Goal: Use online tool/utility

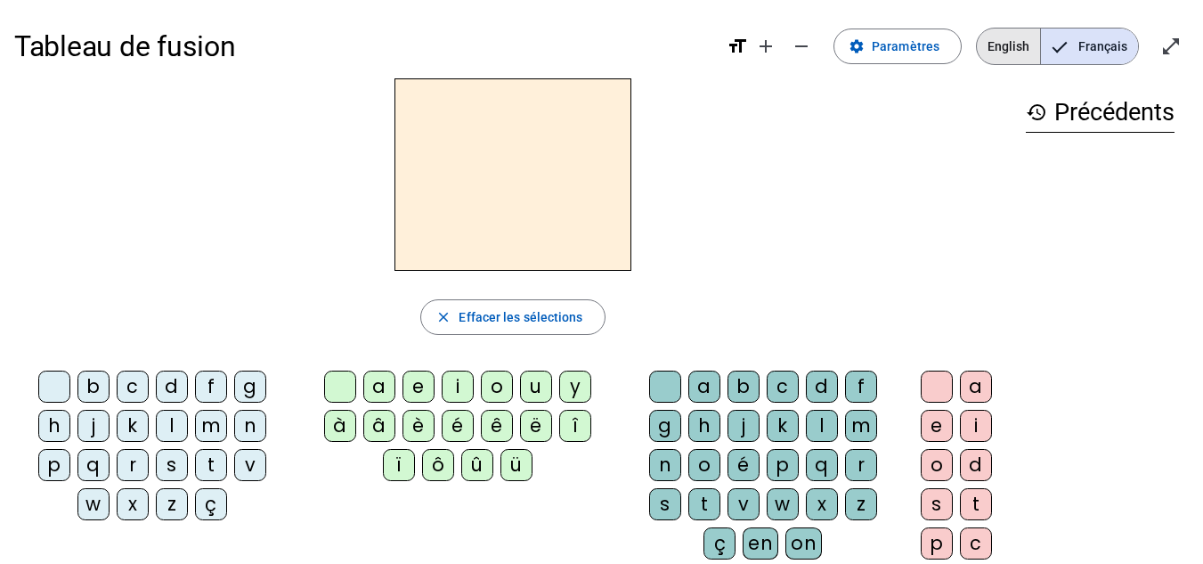
click at [1019, 43] on span "English" at bounding box center [1008, 46] width 63 height 36
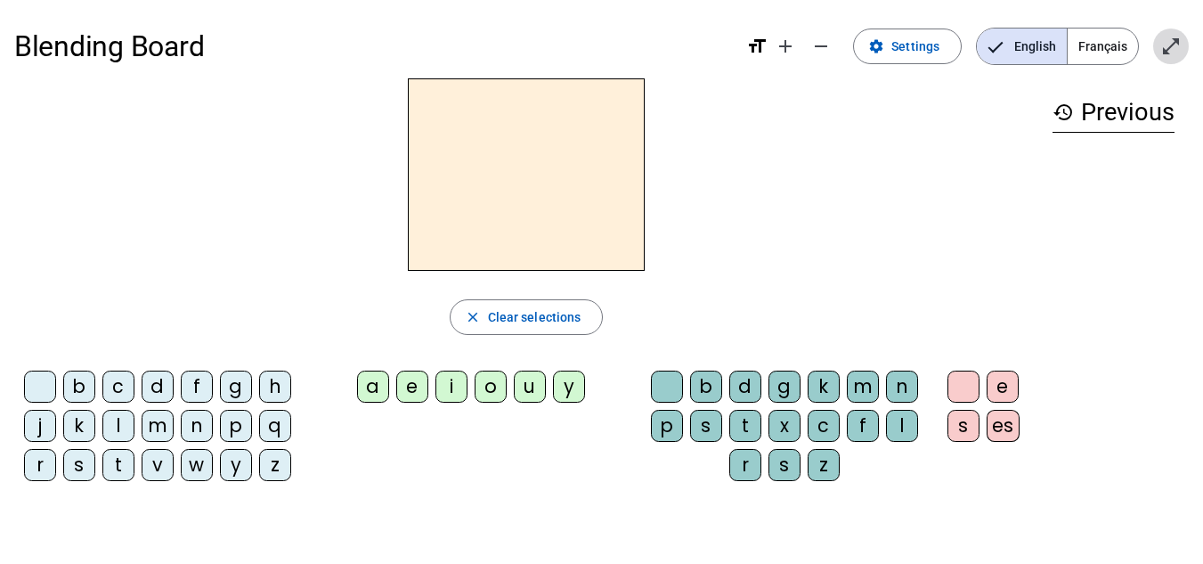
click at [1159, 49] on span "Enter full screen" at bounding box center [1171, 46] width 43 height 43
click at [1177, 43] on mat-icon "close_fullscreen" at bounding box center [1170, 46] width 21 height 21
click at [1171, 45] on mat-icon "open_in_full" at bounding box center [1170, 46] width 21 height 21
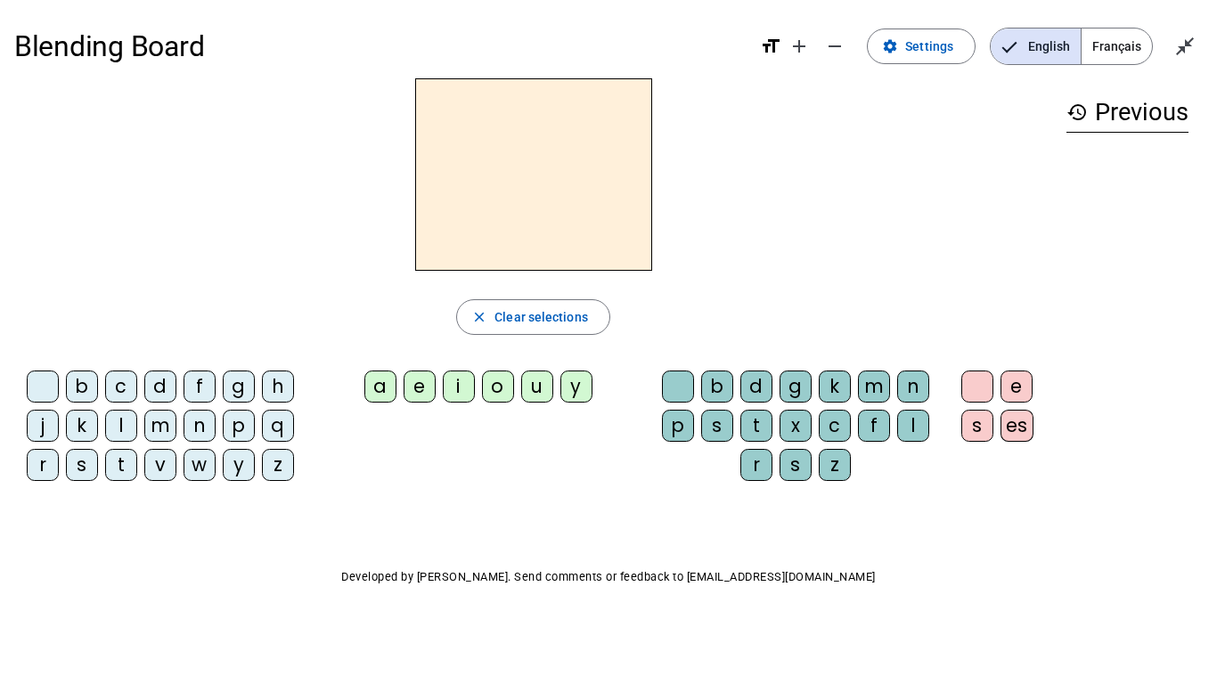
click at [464, 379] on div "i" at bounding box center [459, 386] width 32 height 32
click at [910, 380] on div "n" at bounding box center [913, 386] width 32 height 32
click at [187, 391] on div "f" at bounding box center [199, 386] width 32 height 32
click at [238, 423] on div "p" at bounding box center [239, 426] width 32 height 32
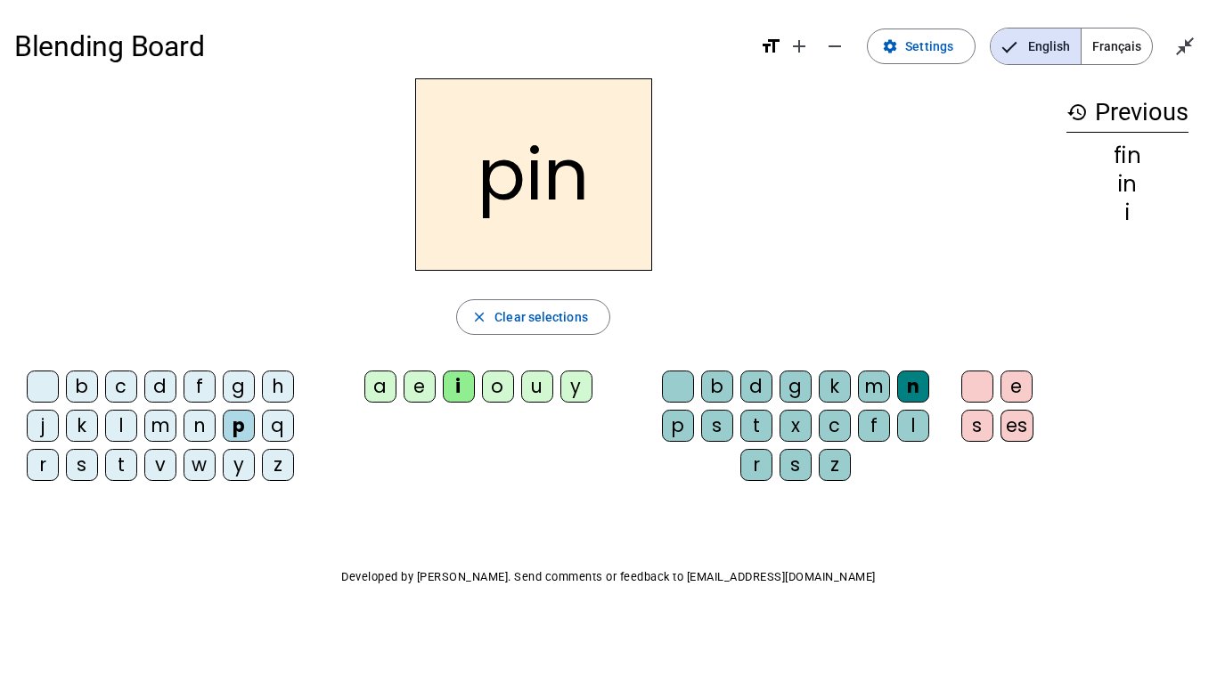
click at [122, 459] on div "t" at bounding box center [121, 465] width 32 height 32
click at [679, 422] on div "p" at bounding box center [678, 426] width 32 height 32
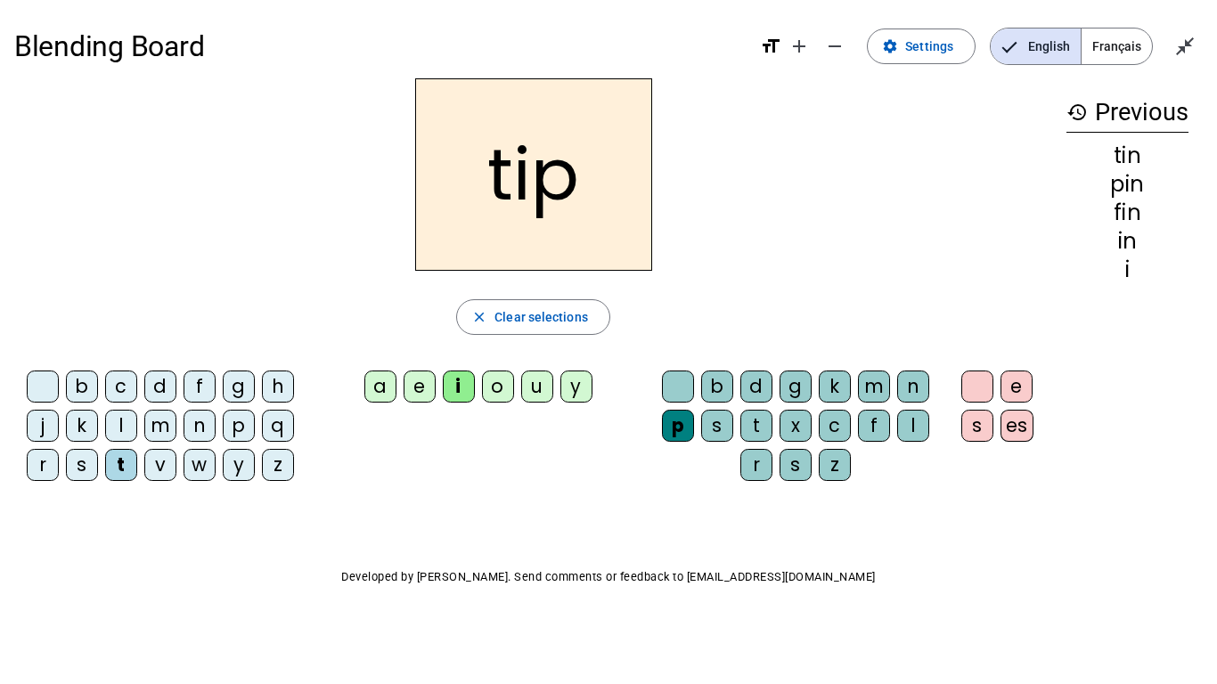
click at [679, 422] on div "p" at bounding box center [678, 426] width 32 height 32
click at [385, 383] on div "a" at bounding box center [380, 386] width 32 height 32
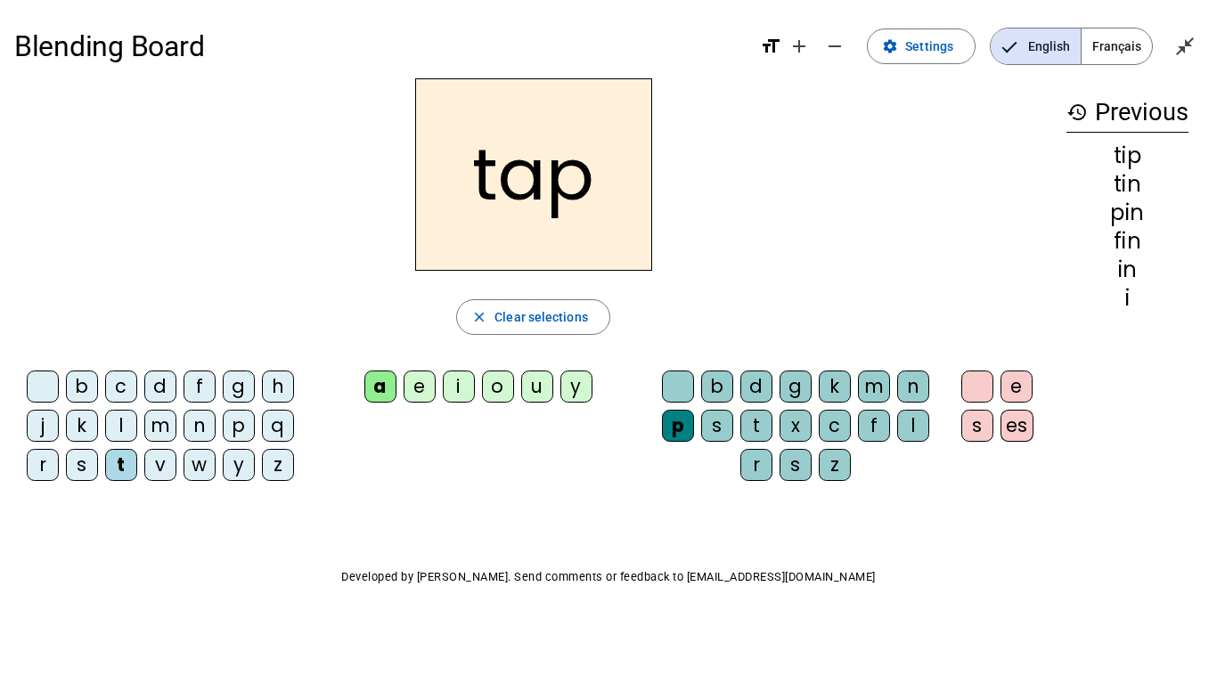
click at [205, 432] on div "n" at bounding box center [199, 426] width 32 height 32
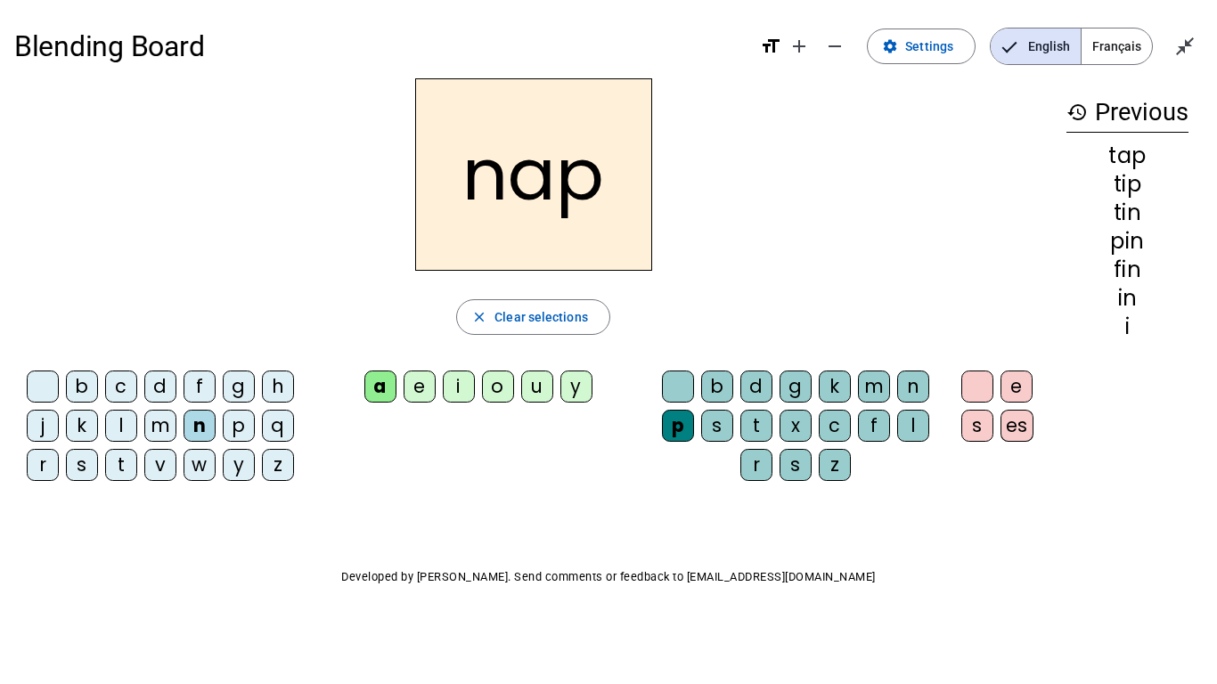
click at [456, 390] on div "i" at bounding box center [459, 386] width 32 height 32
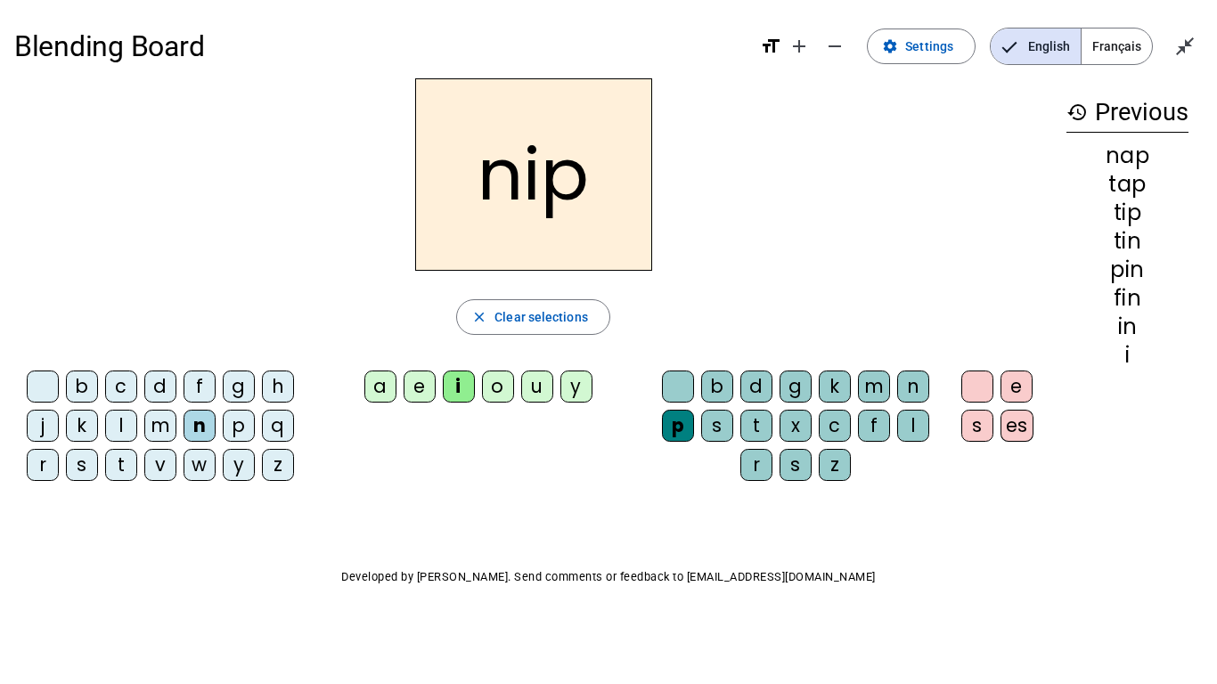
click at [96, 459] on div "s" at bounding box center [82, 465] width 32 height 32
click at [754, 424] on div "t" at bounding box center [756, 426] width 32 height 32
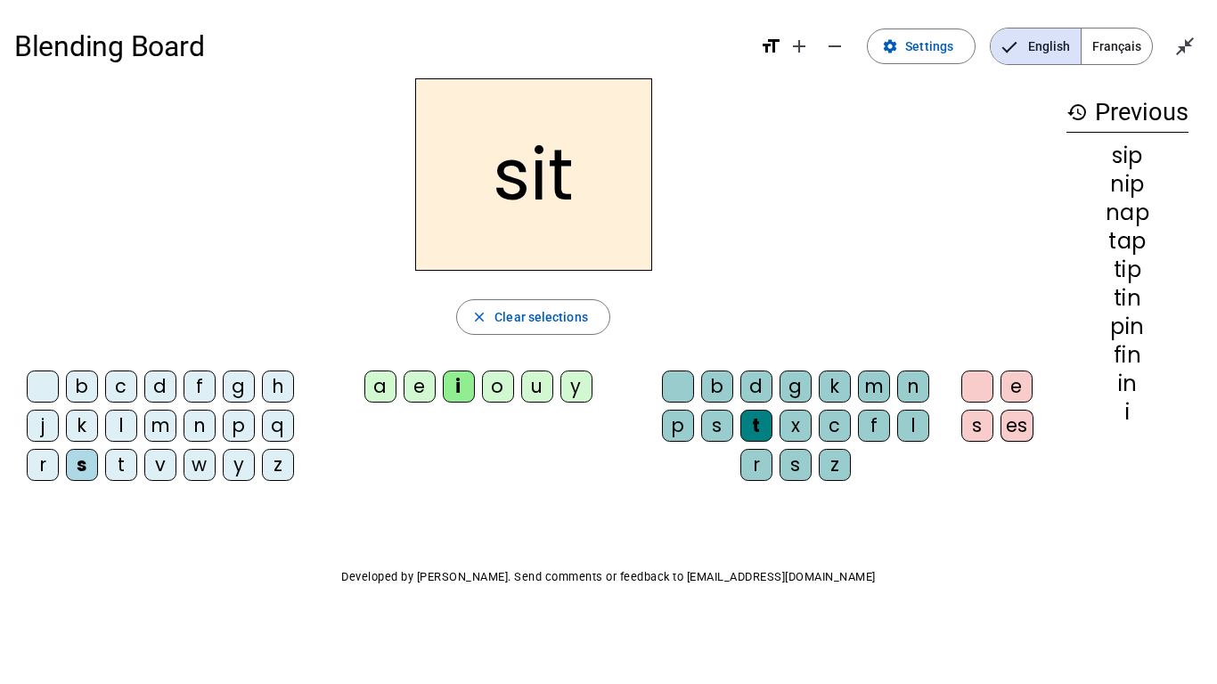
click at [46, 381] on div at bounding box center [43, 386] width 32 height 32
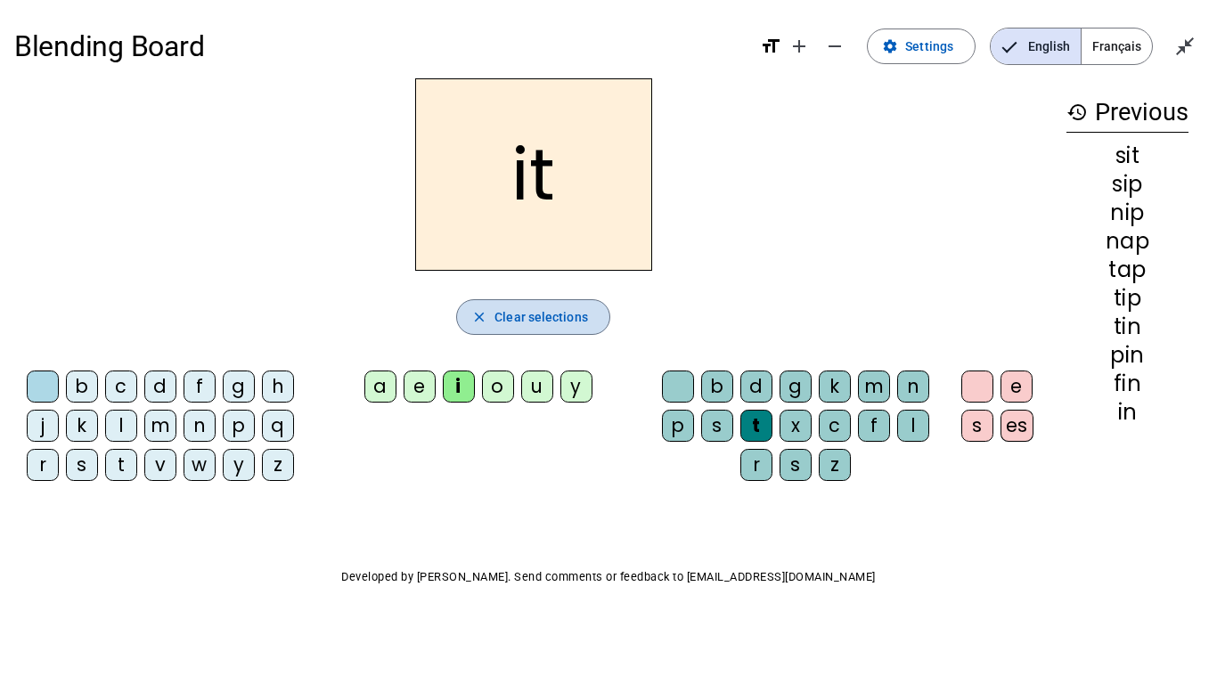
click at [563, 322] on span "Clear selections" at bounding box center [541, 316] width 94 height 21
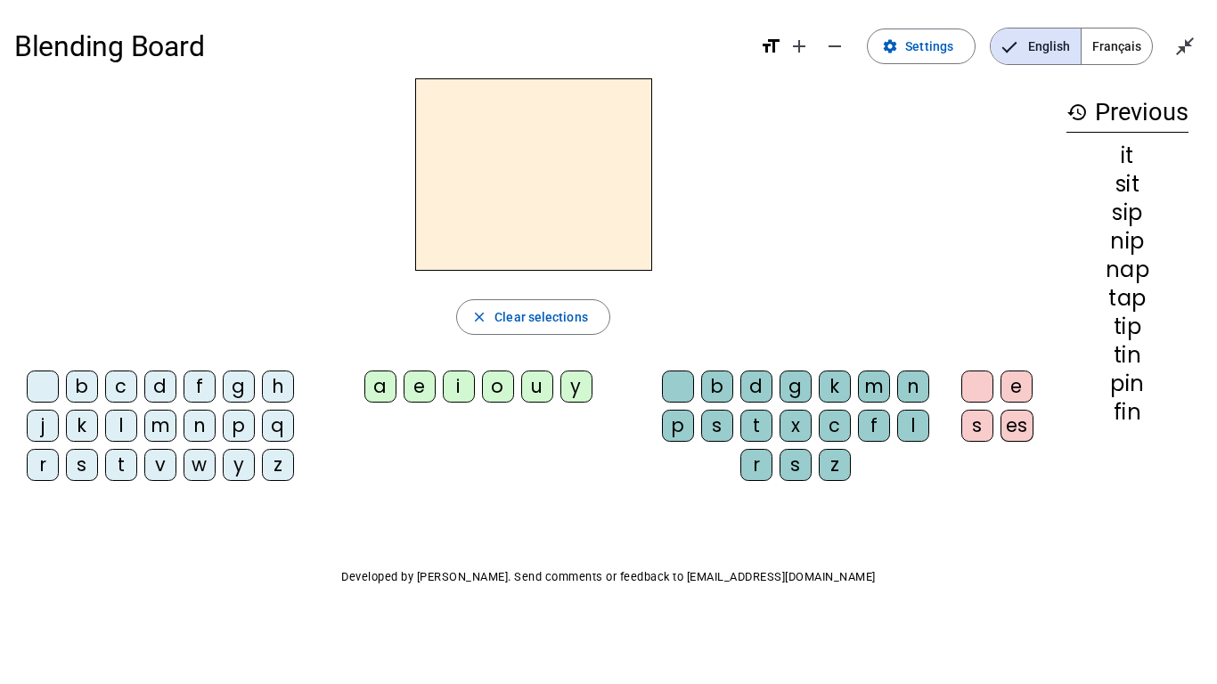
click at [382, 387] on div "a" at bounding box center [380, 386] width 32 height 32
click at [759, 421] on div "t" at bounding box center [756, 426] width 32 height 32
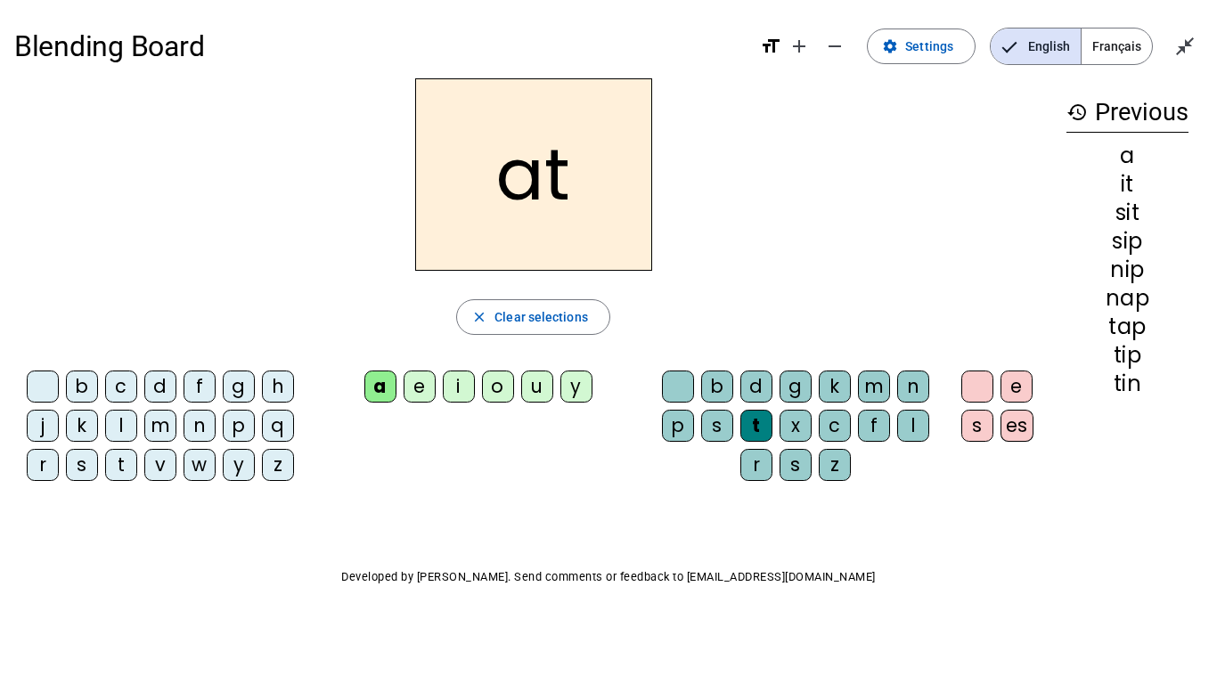
click at [211, 422] on div "n" at bounding box center [199, 426] width 32 height 32
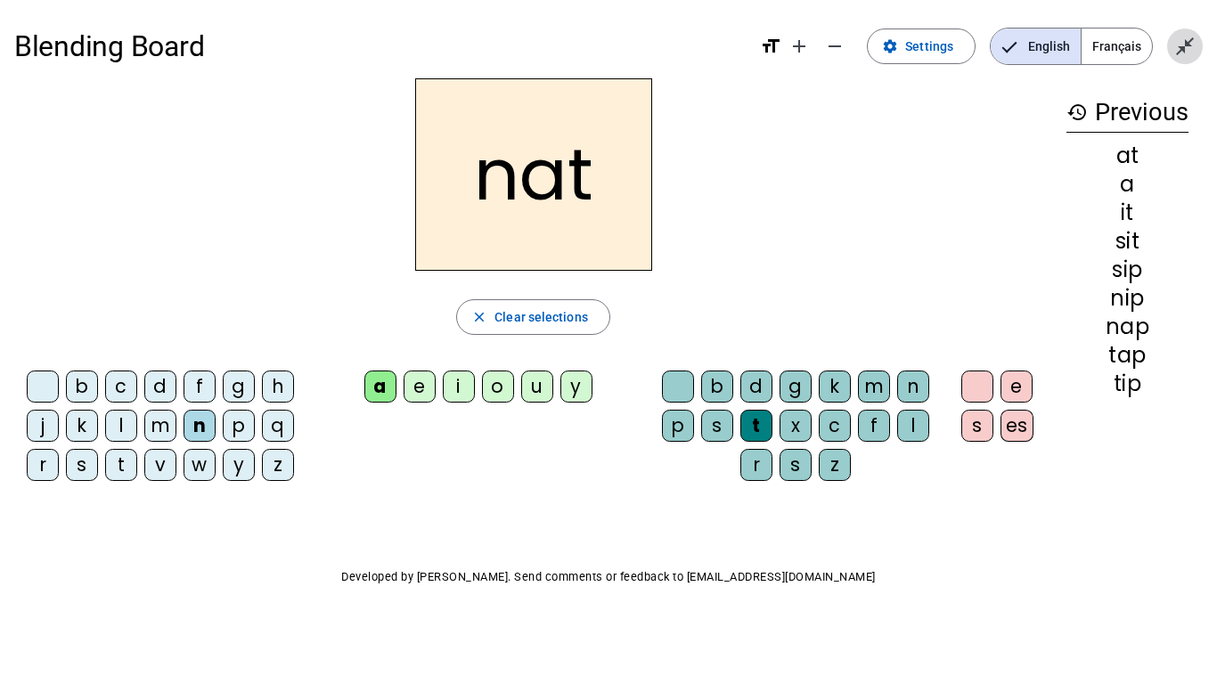
click at [1189, 45] on mat-icon "close_fullscreen" at bounding box center [1184, 46] width 21 height 21
